Goal: Task Accomplishment & Management: Manage account settings

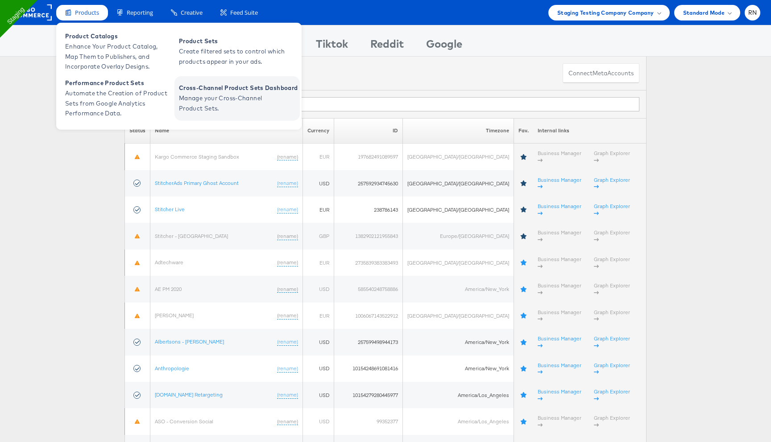
click at [198, 95] on span "Manage your Cross-Channel Product Sets." at bounding box center [232, 103] width 107 height 21
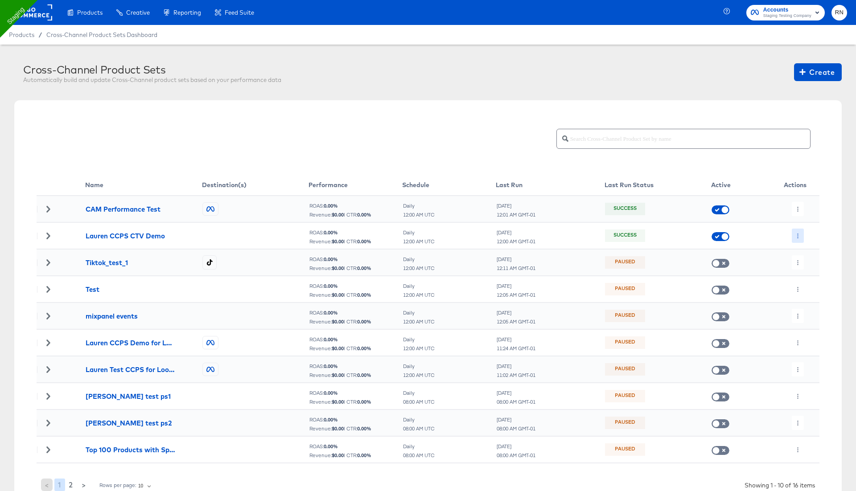
click at [796, 237] on icon "button" at bounding box center [798, 236] width 5 height 5
click at [805, 252] on icon at bounding box center [802, 253] width 6 height 6
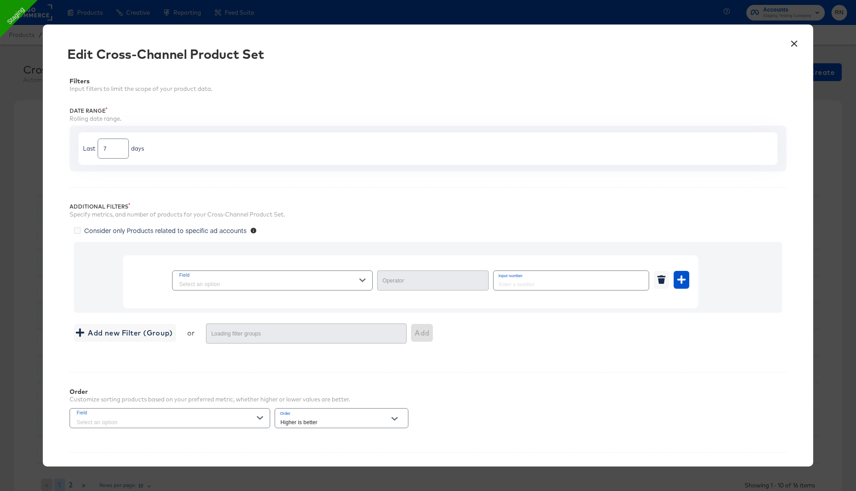
type input "Equal"
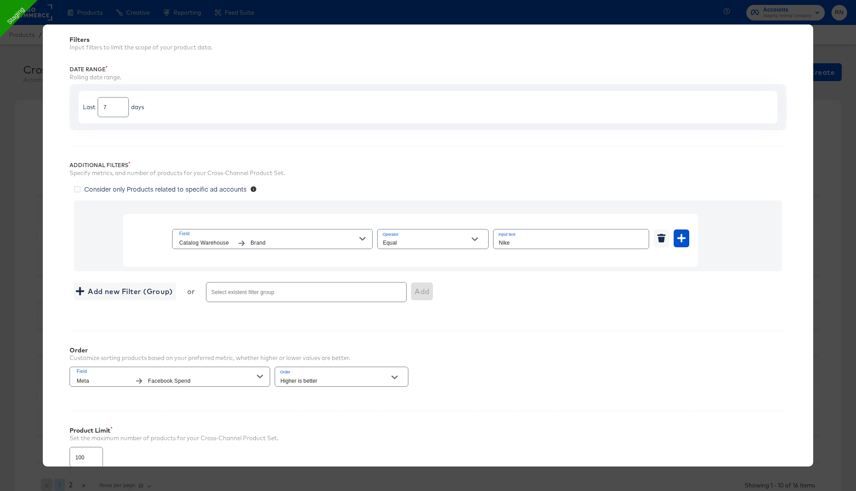
scroll to position [122, 0]
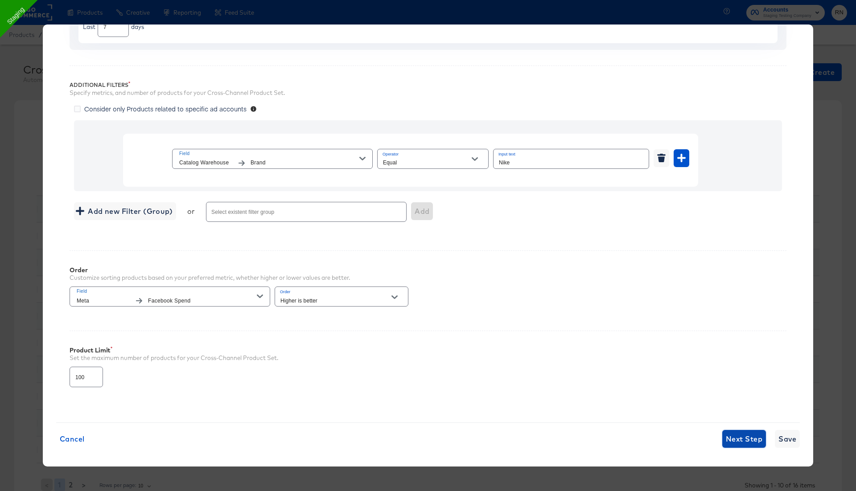
click at [743, 440] on span "Next Step" at bounding box center [744, 439] width 37 height 12
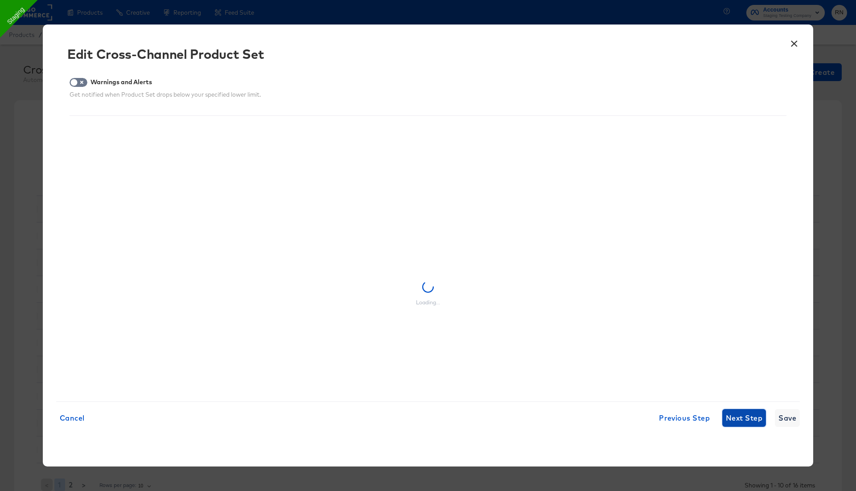
scroll to position [0, 0]
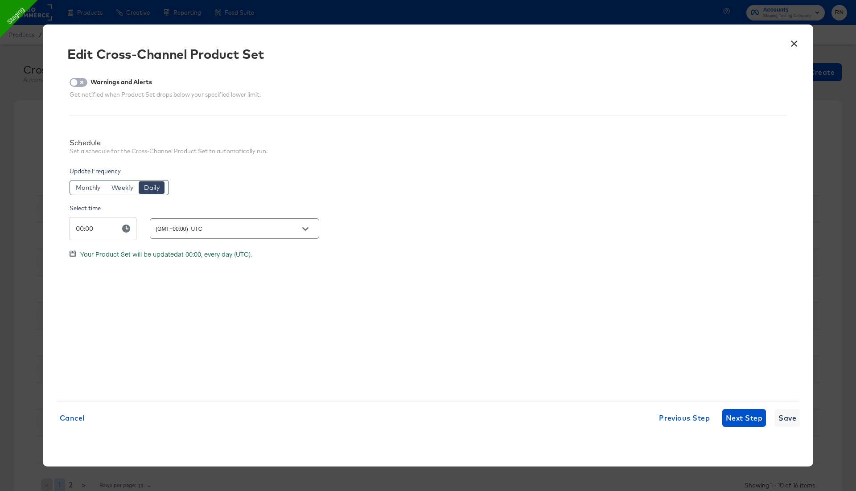
click at [81, 83] on input "checkbox" at bounding box center [74, 84] width 27 height 9
checkbox input "true"
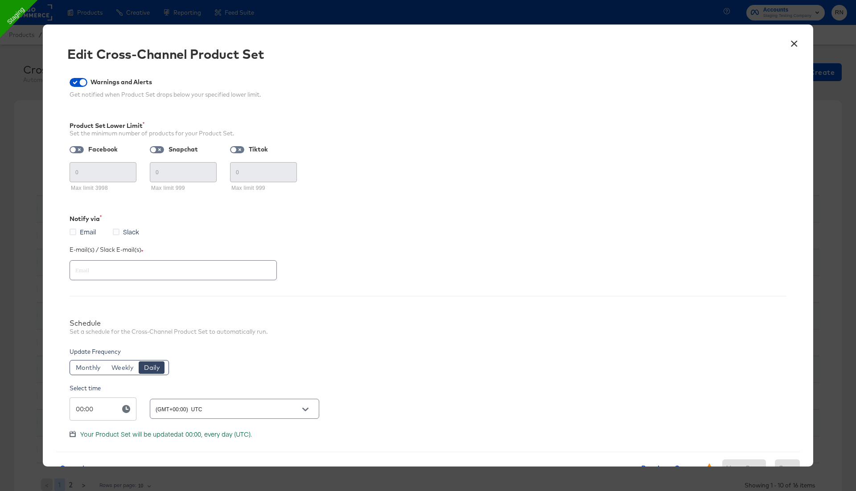
scroll to position [30, 0]
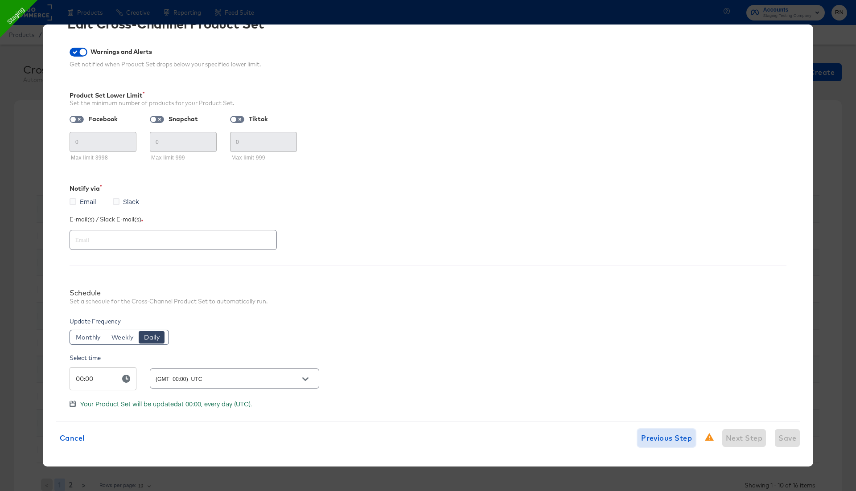
click at [651, 437] on span "Previous Step" at bounding box center [666, 438] width 51 height 12
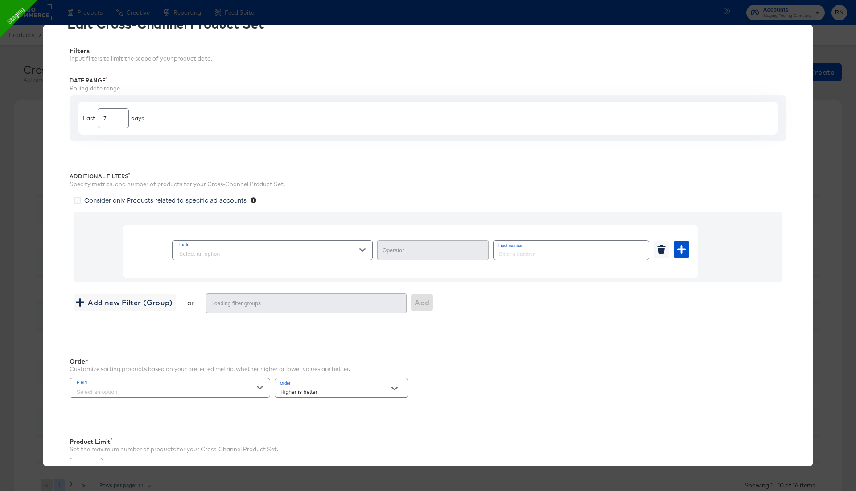
type input "Equal"
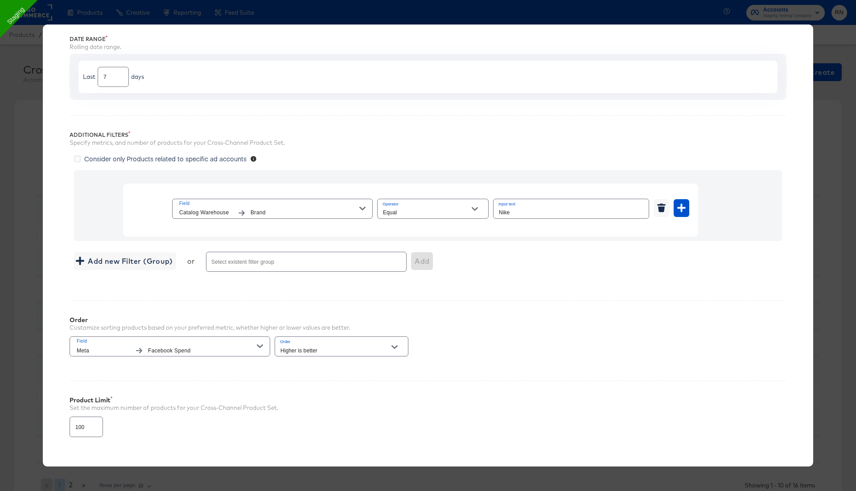
scroll to position [97, 0]
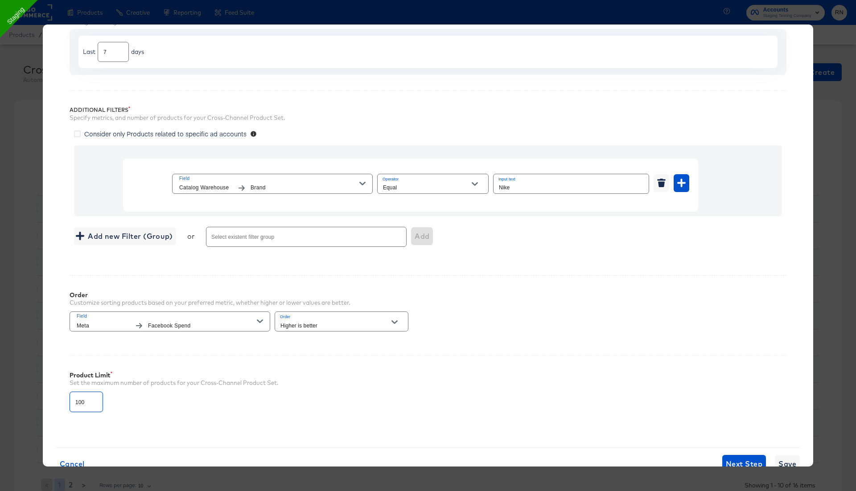
drag, startPoint x: 90, startPoint y: 400, endPoint x: 54, endPoint y: 400, distance: 35.2
click at [55, 400] on div "× Edit Cross-Channel Product Set Filters Input filters to limit the scope of yo…" at bounding box center [428, 246] width 771 height 442
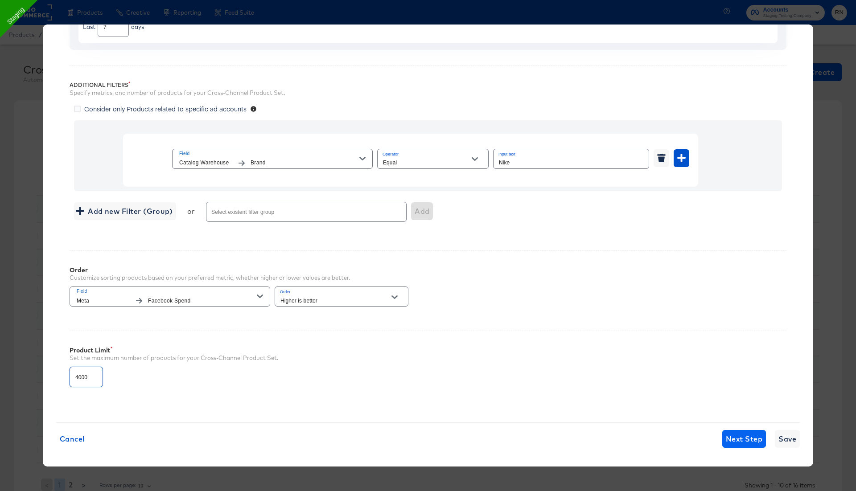
type input "4000"
click at [736, 439] on span "Next Step" at bounding box center [744, 439] width 37 height 12
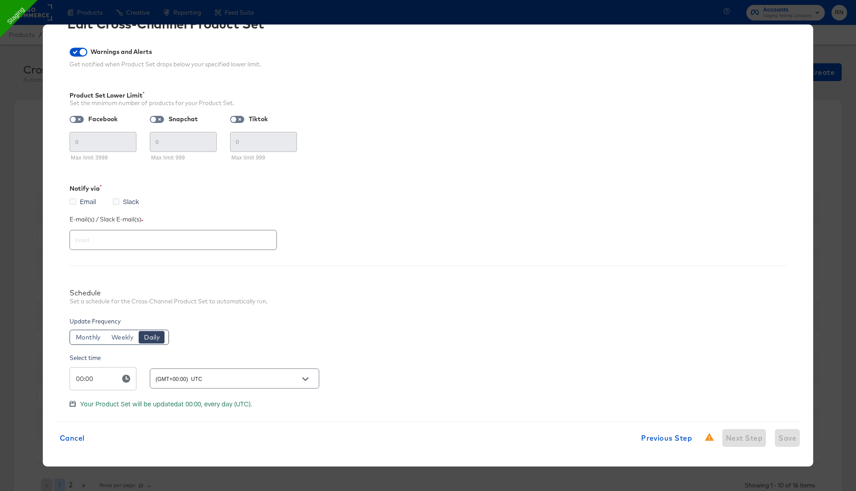
click at [734, 440] on div "Cancel Previous Step Next Step Save" at bounding box center [428, 438] width 744 height 18
click at [79, 55] on input "checkbox" at bounding box center [83, 54] width 27 height 9
checkbox input "false"
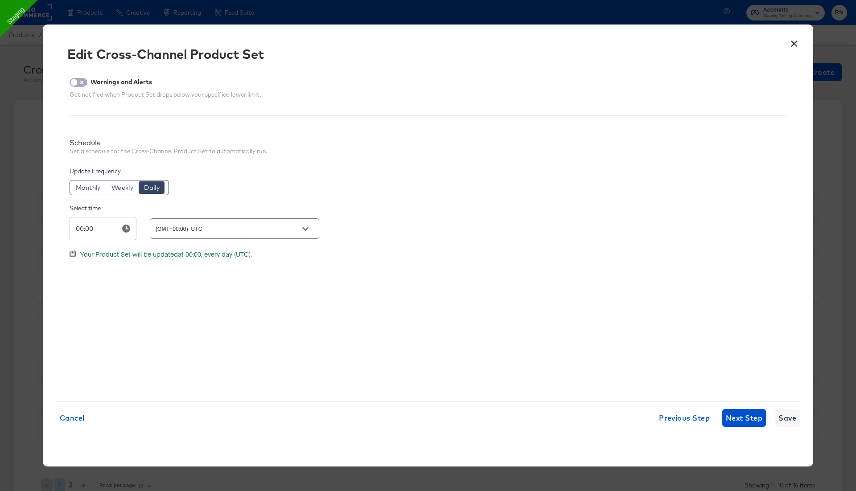
scroll to position [0, 0]
click at [745, 418] on span "Next Step" at bounding box center [744, 418] width 37 height 12
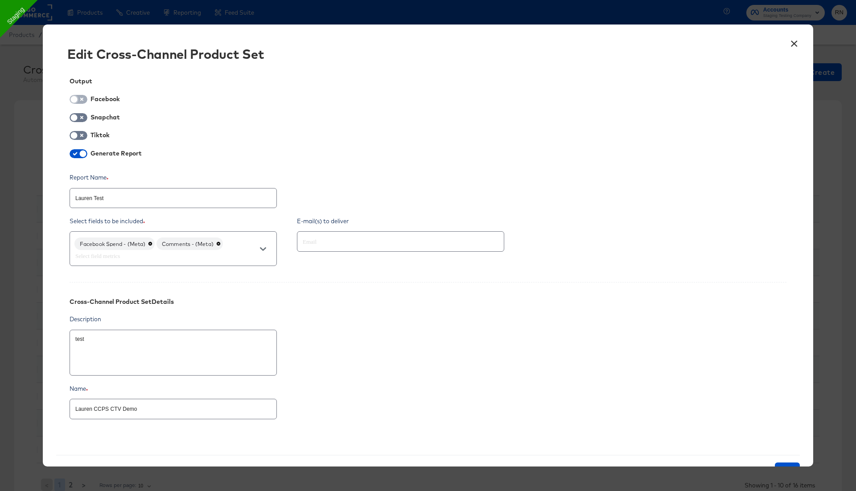
click at [80, 101] on input "checkbox" at bounding box center [74, 101] width 27 height 9
checkbox input "true"
type textarea "x"
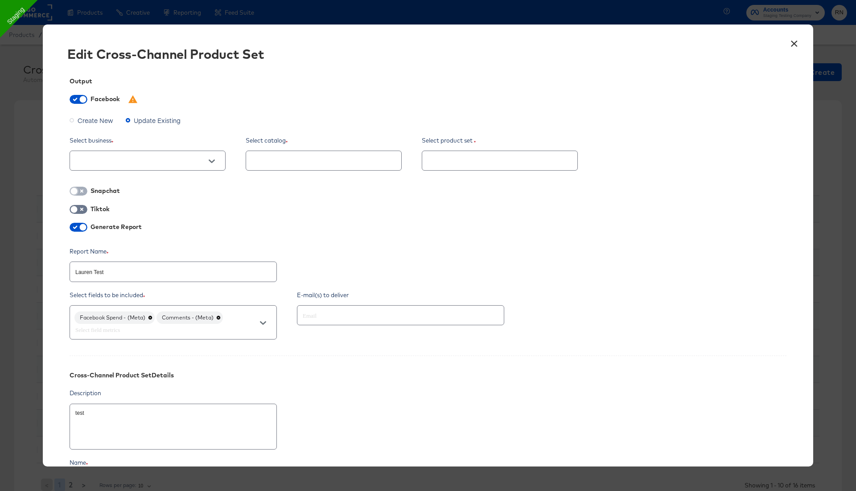
click at [79, 190] on input "checkbox" at bounding box center [74, 193] width 27 height 9
checkbox input "true"
type textarea "x"
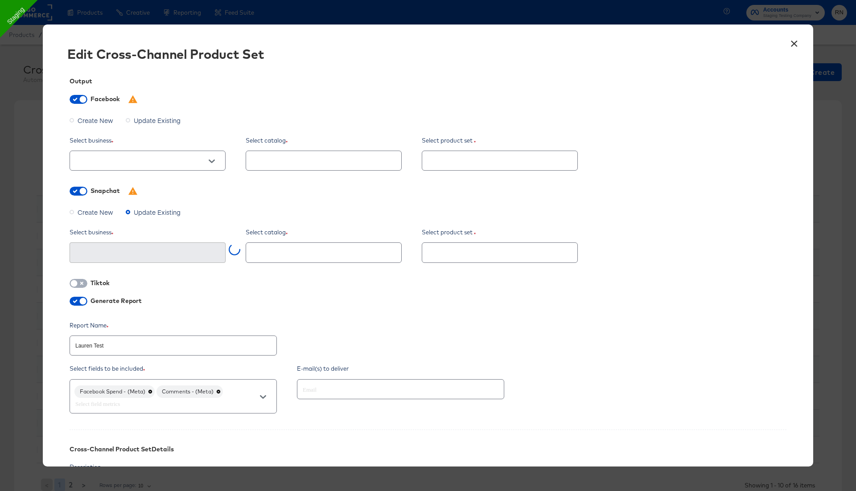
click at [79, 283] on input "checkbox" at bounding box center [74, 285] width 27 height 9
checkbox input "true"
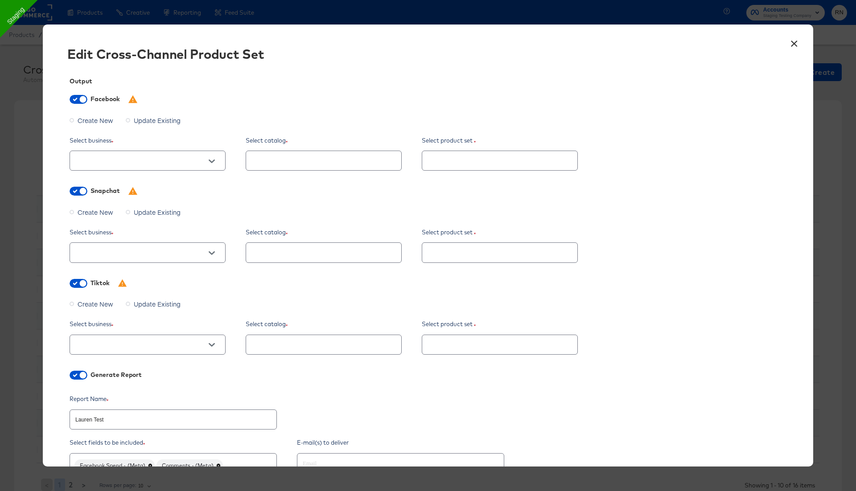
type textarea "x"
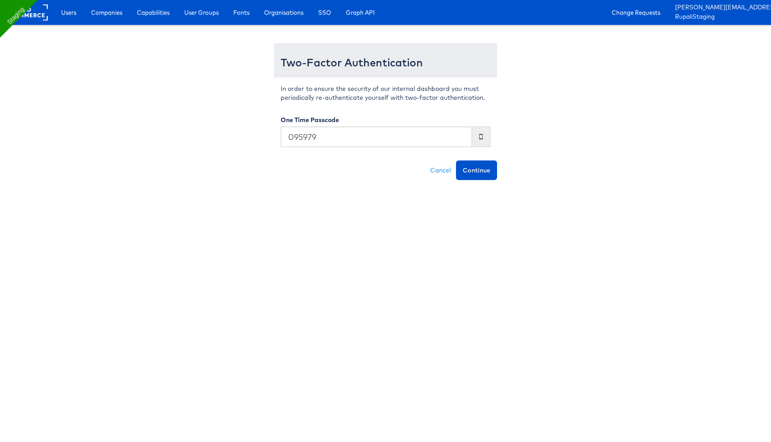
type input "095979"
click at [456, 161] on button "Continue" at bounding box center [476, 171] width 41 height 20
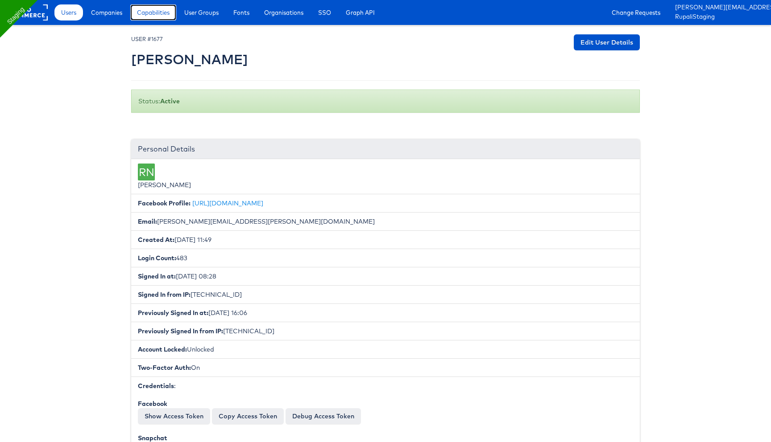
click at [166, 9] on span "Capabilities" at bounding box center [153, 12] width 33 height 9
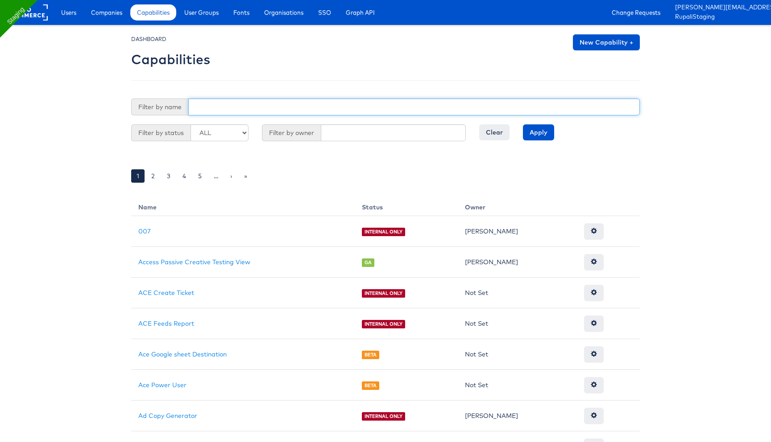
click at [233, 107] on input "text" at bounding box center [413, 107] width 451 height 17
paste input "ask_kai"
click at [195, 109] on input "ask_kai" at bounding box center [413, 107] width 451 height 17
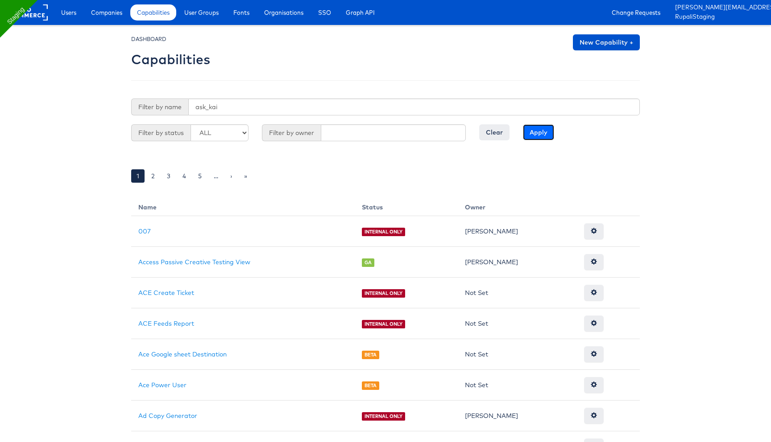
click at [540, 133] on input "Apply" at bounding box center [538, 132] width 31 height 16
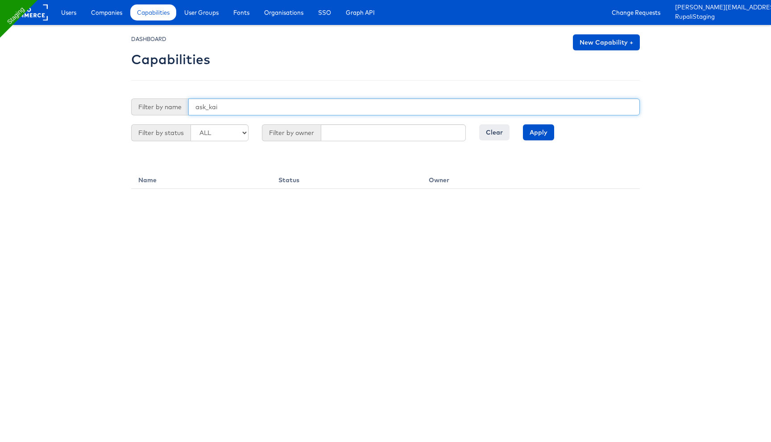
drag, startPoint x: 210, startPoint y: 110, endPoint x: 229, endPoint y: 110, distance: 19.6
click at [217, 110] on input "ask_kai" at bounding box center [413, 107] width 451 height 17
click at [523, 124] on input "Apply" at bounding box center [538, 132] width 31 height 16
click at [229, 107] on input "ask" at bounding box center [413, 107] width 451 height 17
type input "ask_kai"
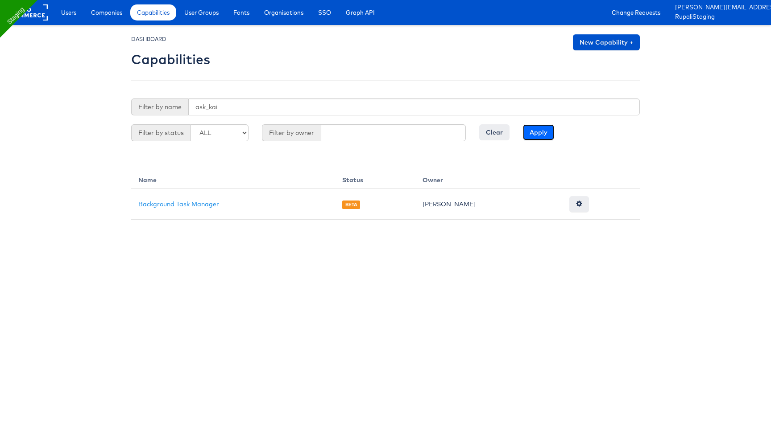
click at [538, 137] on input "Apply" at bounding box center [538, 132] width 31 height 16
